Goal: Book appointment/travel/reservation

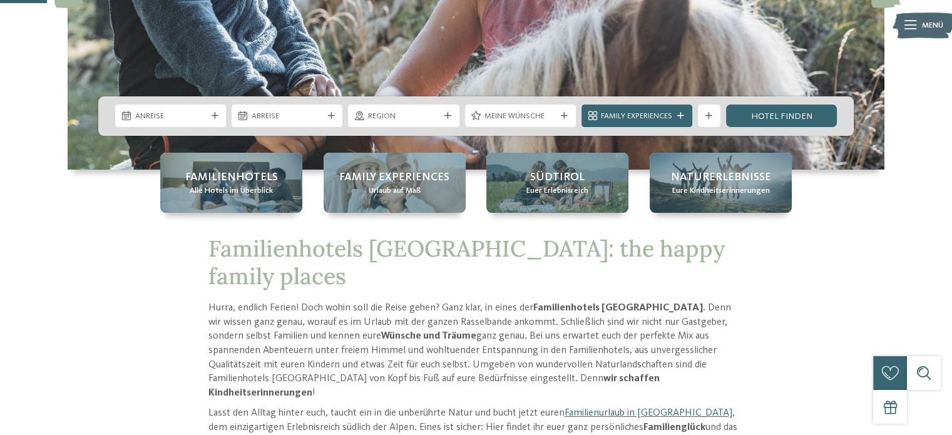
scroll to position [269, 0]
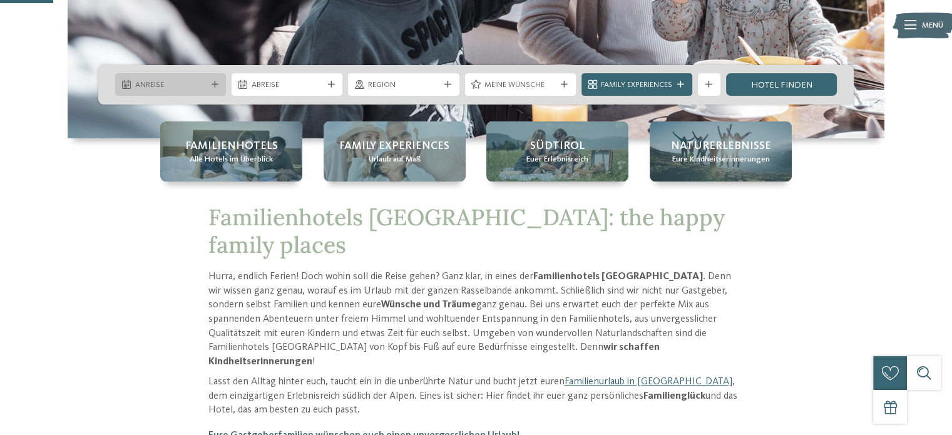
click at [182, 85] on span "Anreise" at bounding box center [170, 84] width 71 height 11
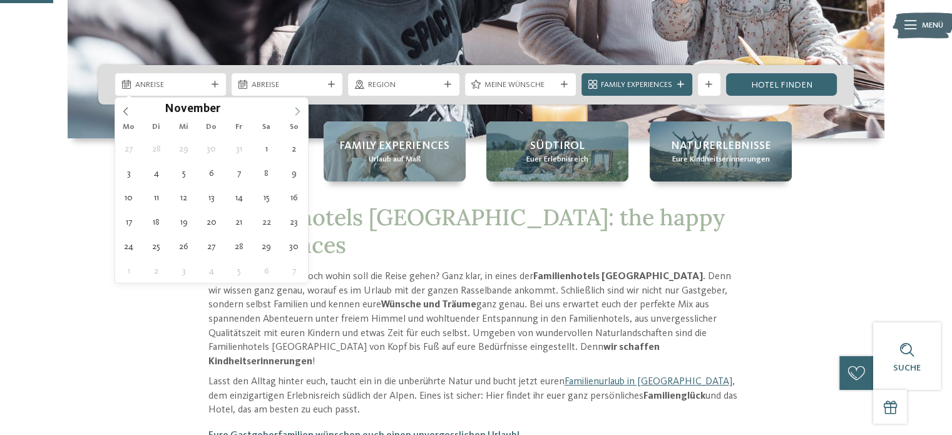
click at [290, 108] on span at bounding box center [297, 108] width 21 height 21
type input "****"
click at [290, 108] on span at bounding box center [297, 108] width 21 height 21
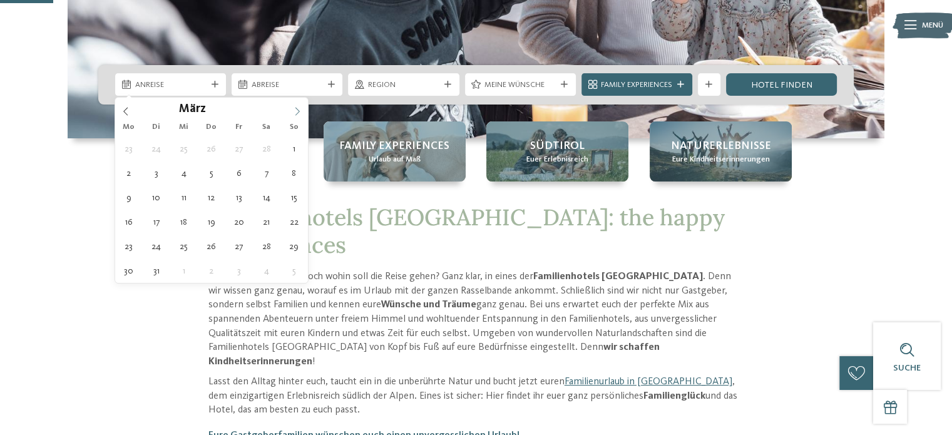
click at [290, 108] on span at bounding box center [297, 108] width 21 height 21
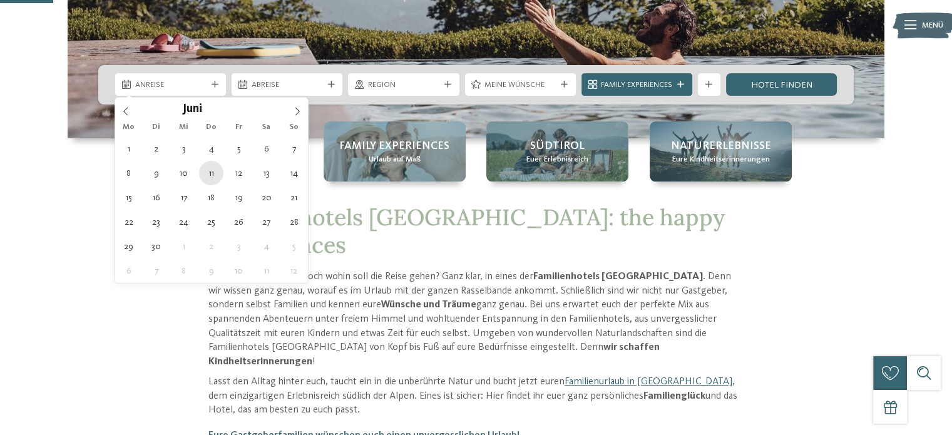
type div "11.06.2026"
type input "****"
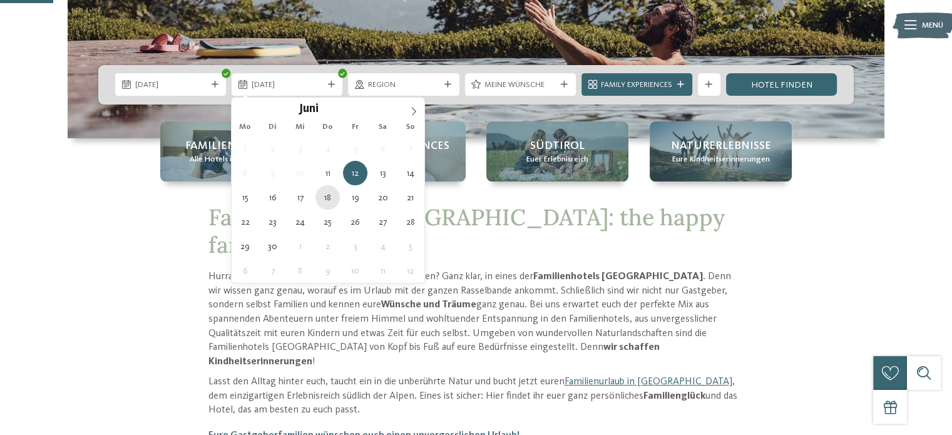
type div "18.06.2026"
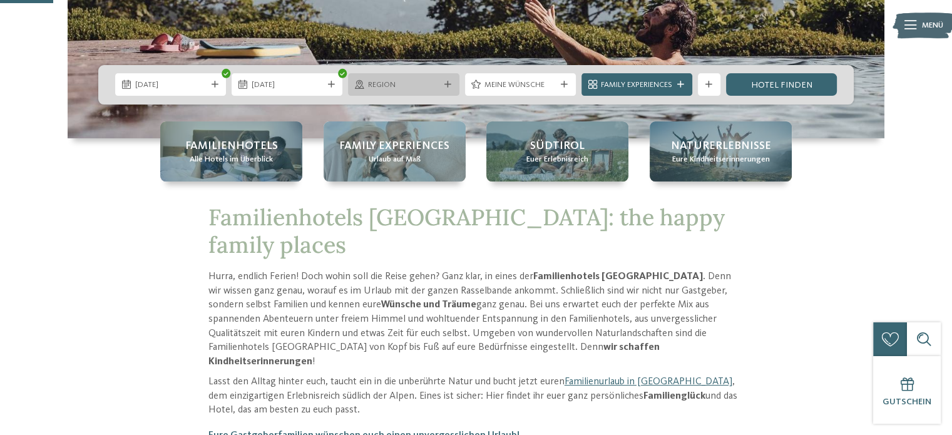
click at [444, 79] on div "Region" at bounding box center [403, 84] width 111 height 23
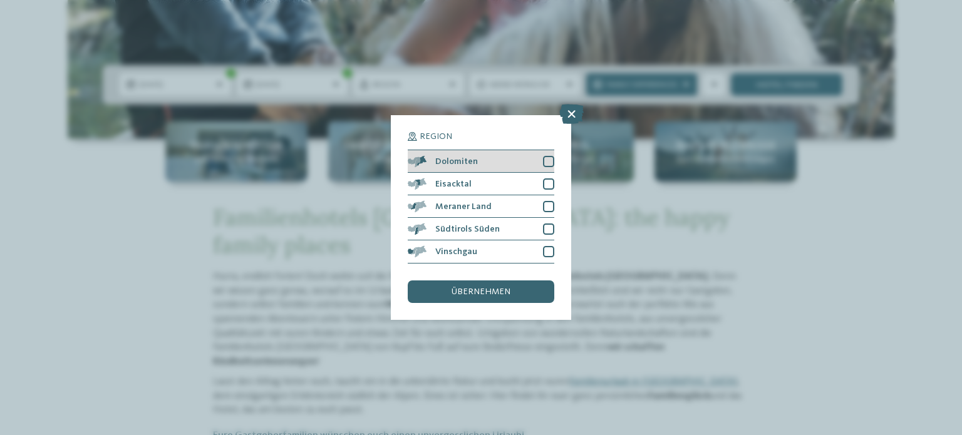
click at [550, 156] on div at bounding box center [548, 161] width 11 height 11
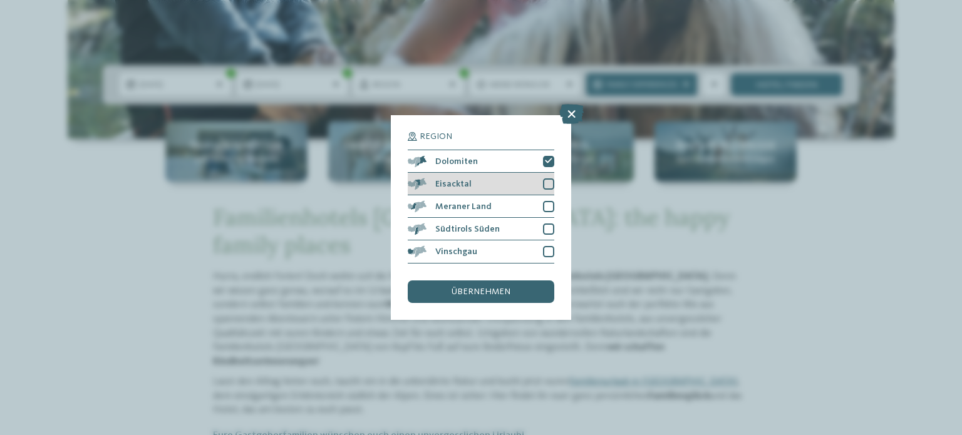
click at [549, 182] on div at bounding box center [548, 183] width 11 height 11
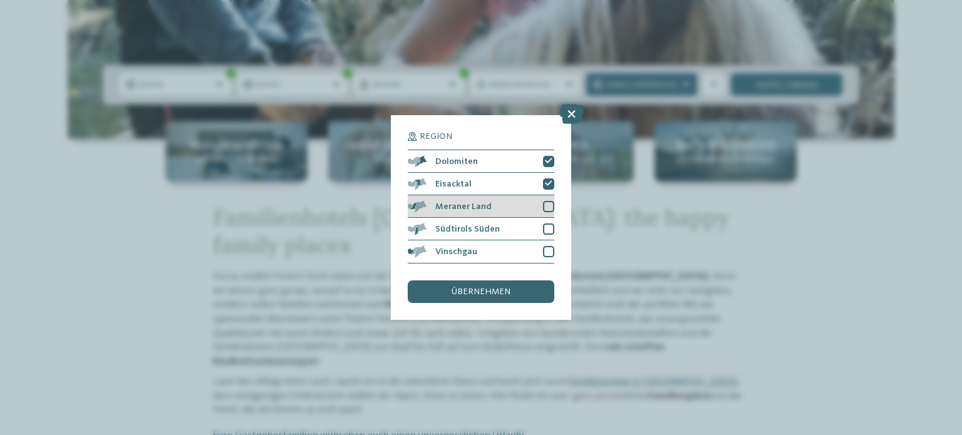
click at [549, 199] on div "Meraner Land" at bounding box center [481, 206] width 146 height 23
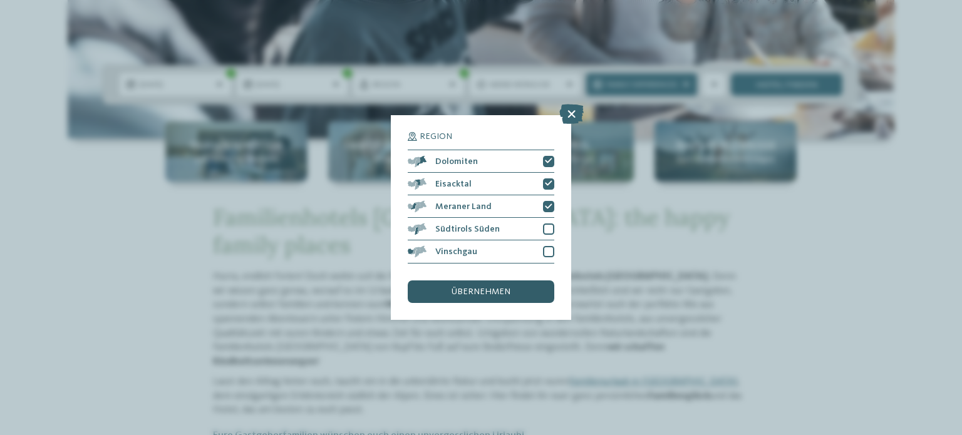
click at [508, 292] on span "übernehmen" at bounding box center [480, 291] width 59 height 9
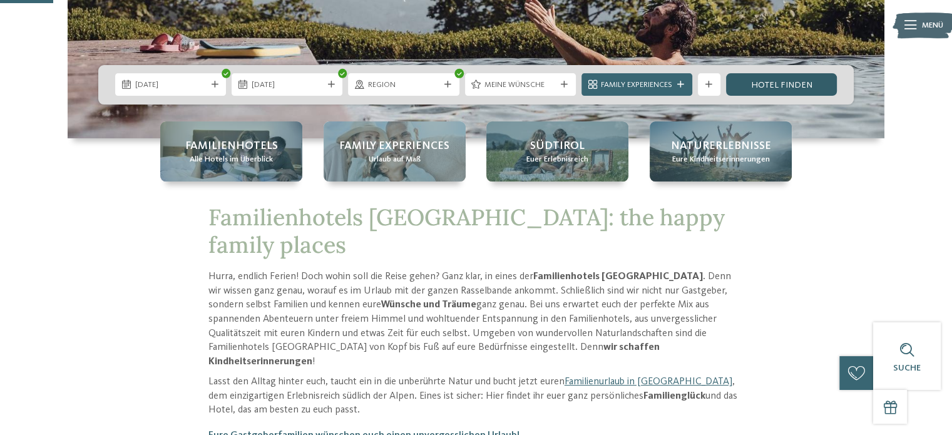
click at [786, 80] on link "Hotel finden" at bounding box center [781, 84] width 111 height 23
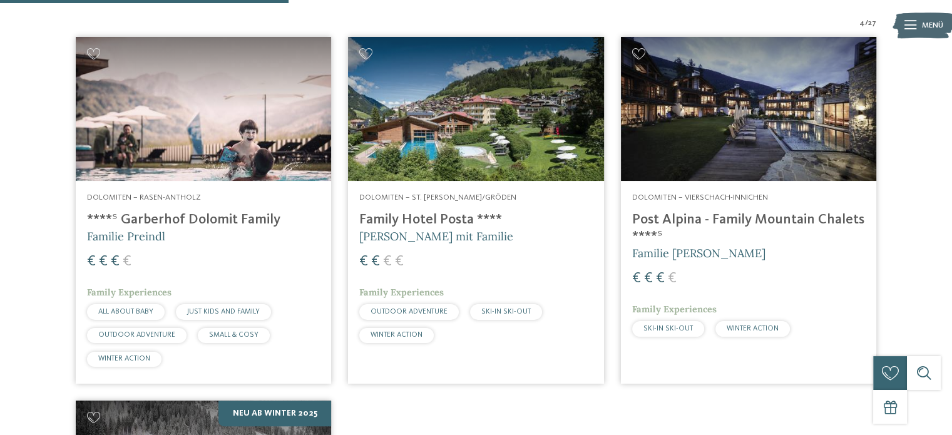
scroll to position [379, 0]
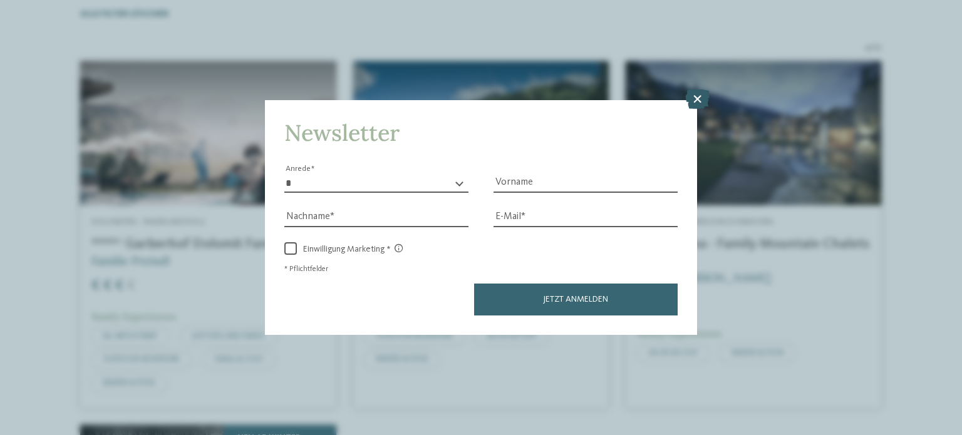
click at [694, 108] on icon at bounding box center [697, 99] width 24 height 20
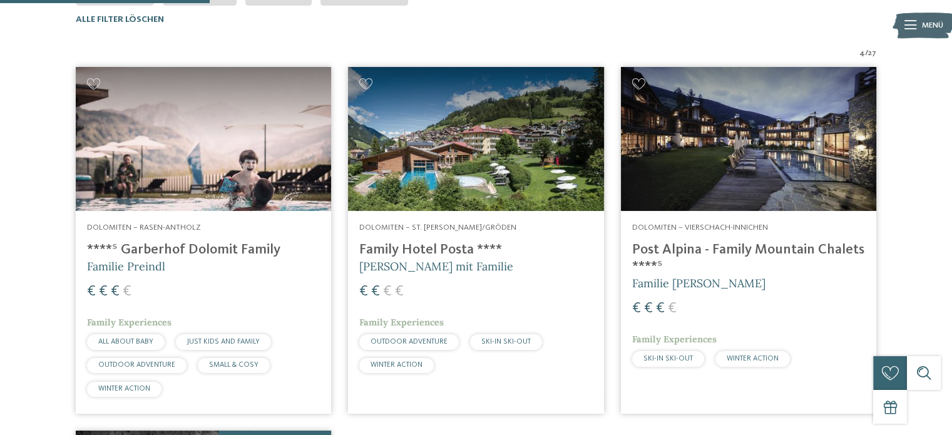
scroll to position [305, 0]
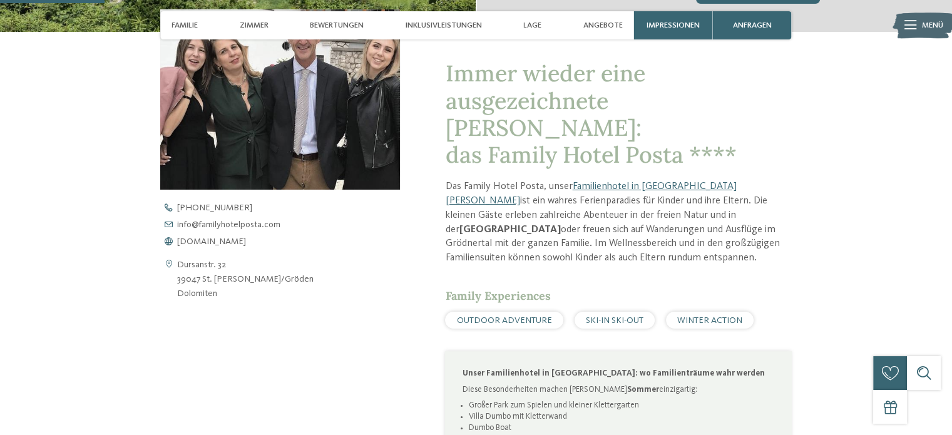
scroll to position [423, 0]
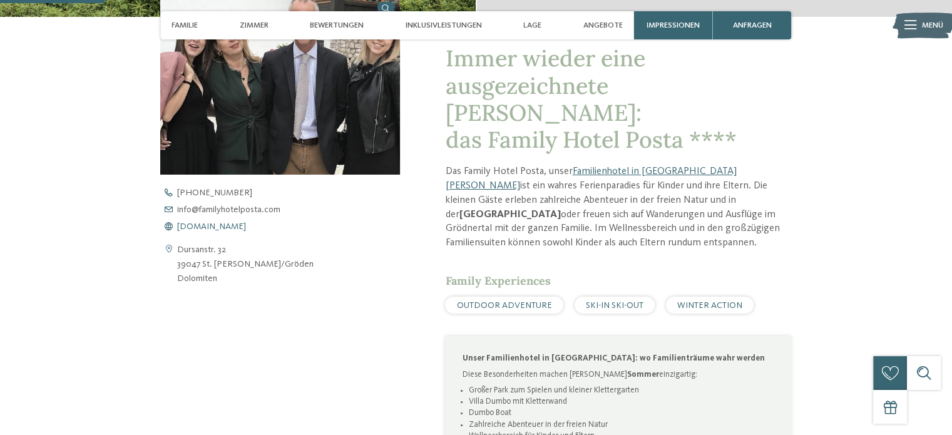
click at [246, 225] on span "www.familyhotelposta.com" at bounding box center [211, 226] width 69 height 9
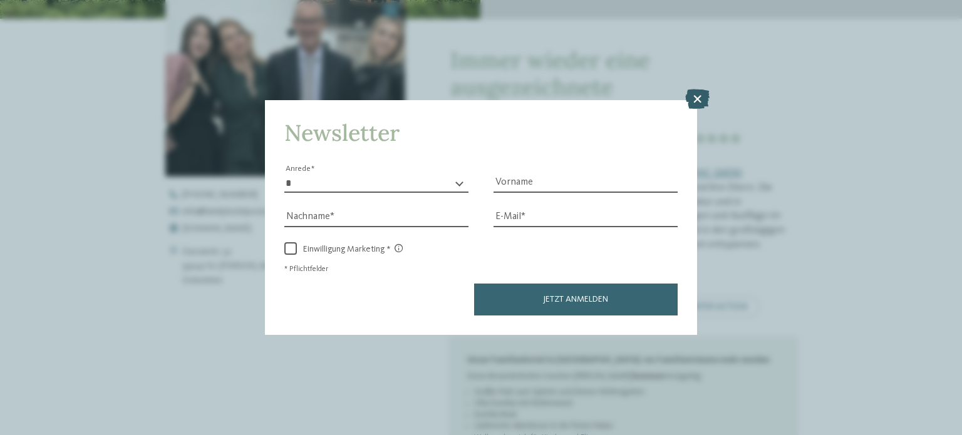
click at [698, 100] on icon at bounding box center [697, 99] width 24 height 20
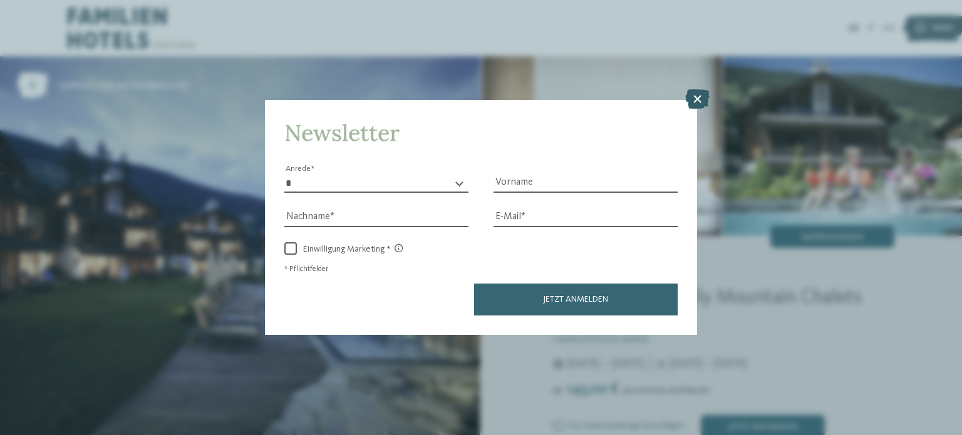
click at [699, 101] on icon at bounding box center [697, 99] width 24 height 20
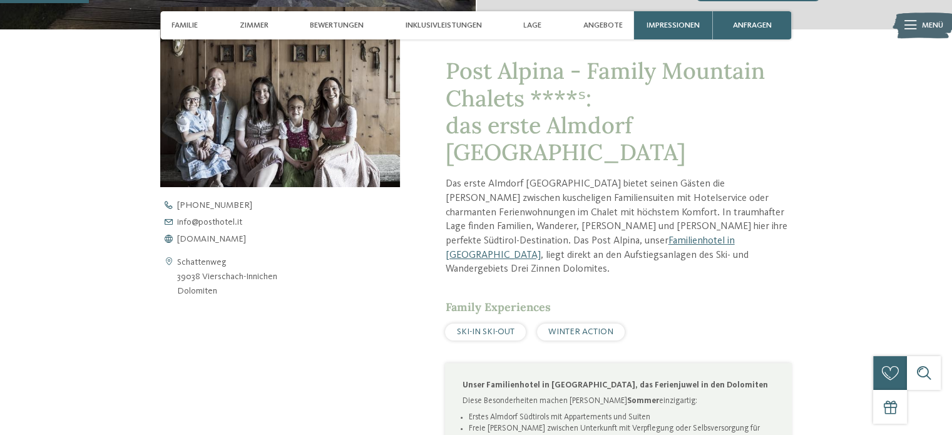
scroll to position [484, 0]
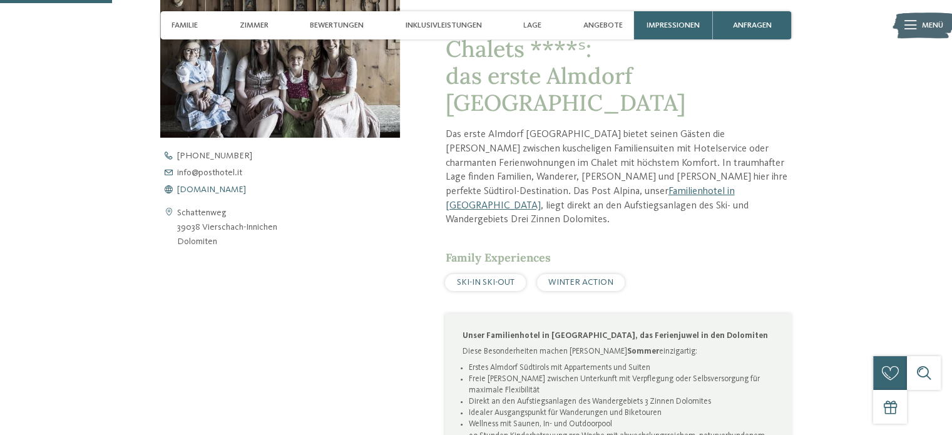
click at [230, 189] on span "[DOMAIN_NAME]" at bounding box center [211, 189] width 69 height 9
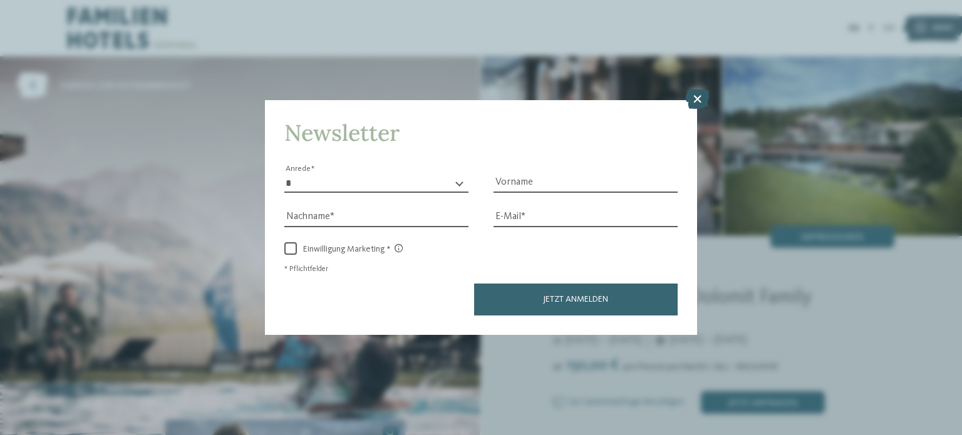
click at [694, 93] on icon at bounding box center [697, 99] width 24 height 20
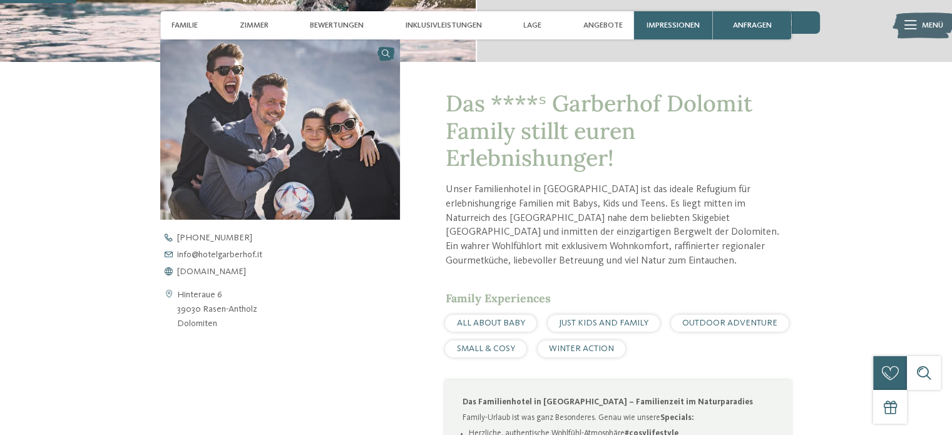
scroll to position [372, 0]
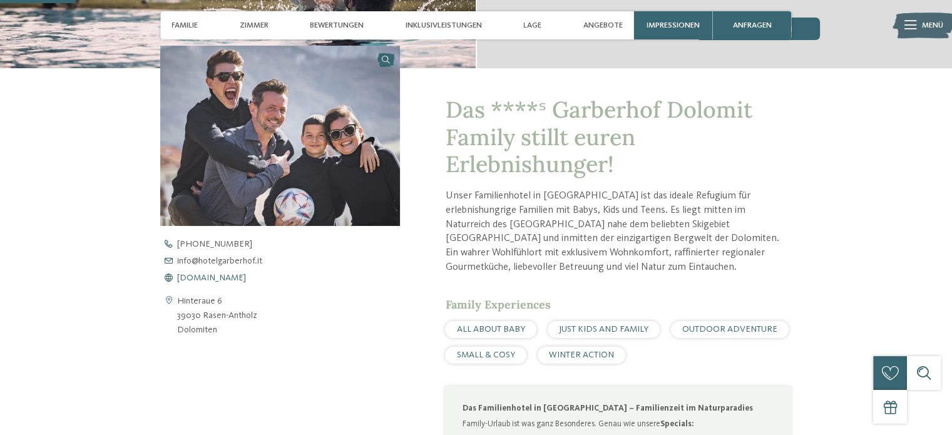
click at [225, 282] on span "[DOMAIN_NAME]" at bounding box center [211, 278] width 69 height 9
